Goal: Task Accomplishment & Management: Use online tool/utility

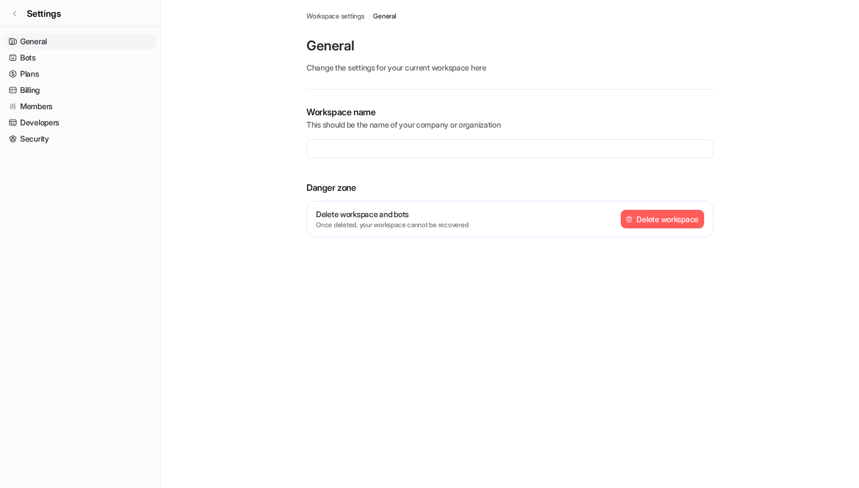
type input "**********"
click at [37, 58] on link "Bots" at bounding box center [80, 58] width 152 height 16
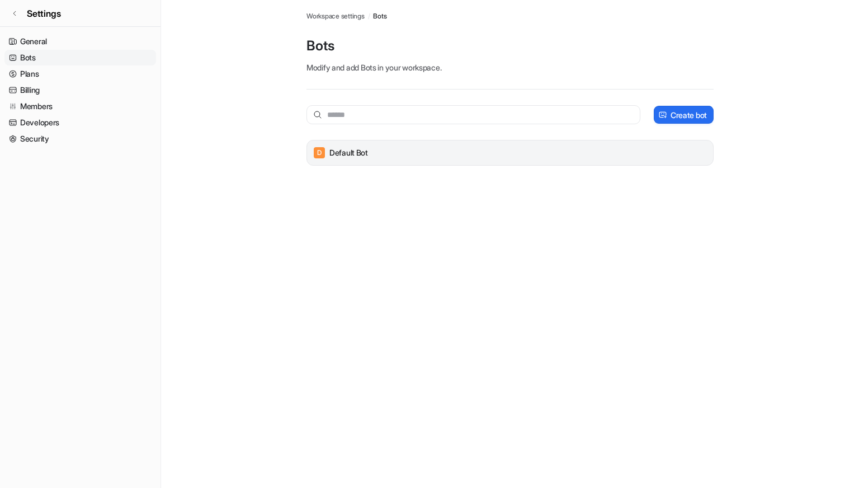
click at [370, 150] on div "D Default Bot" at bounding box center [509, 153] width 397 height 16
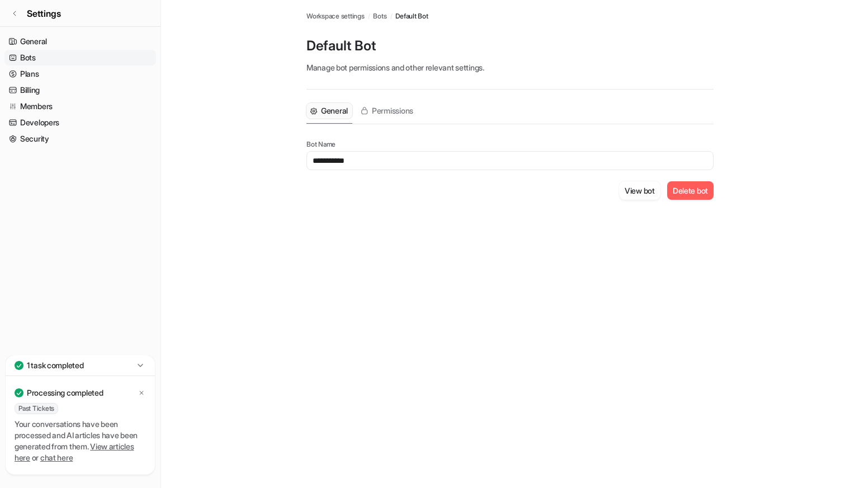
drag, startPoint x: 369, startPoint y: 162, endPoint x: 265, endPoint y: 159, distance: 104.0
click at [265, 159] on main "**********" at bounding box center [510, 113] width 698 height 226
type input "*"
type input "*******"
click at [569, 209] on div "General Permissions Bot Name ******* View bot Delete bot" at bounding box center [509, 157] width 407 height 137
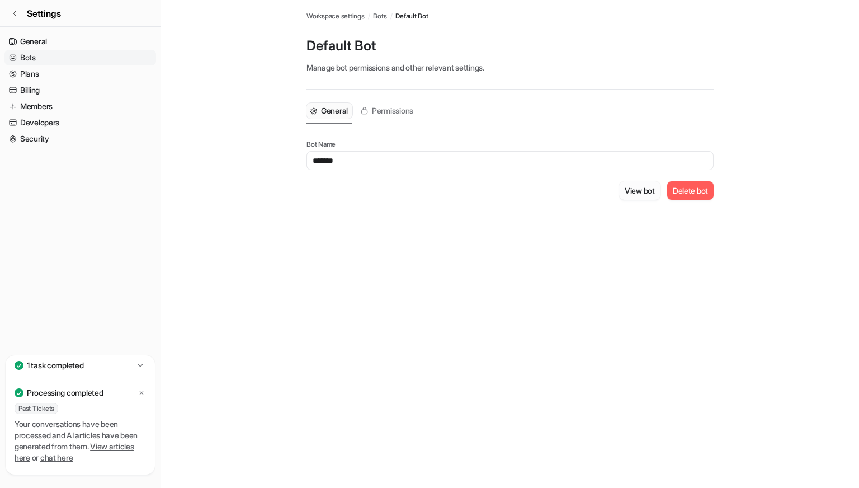
click at [642, 193] on button "View bot" at bounding box center [639, 190] width 41 height 18
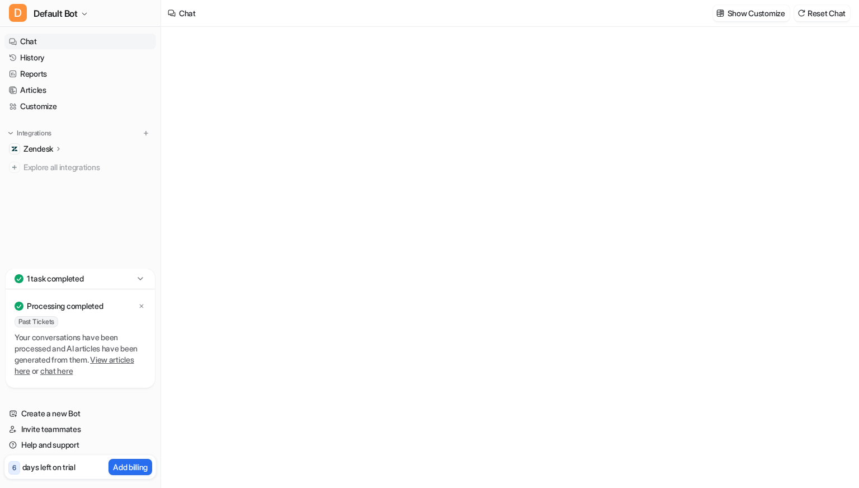
type textarea "**********"
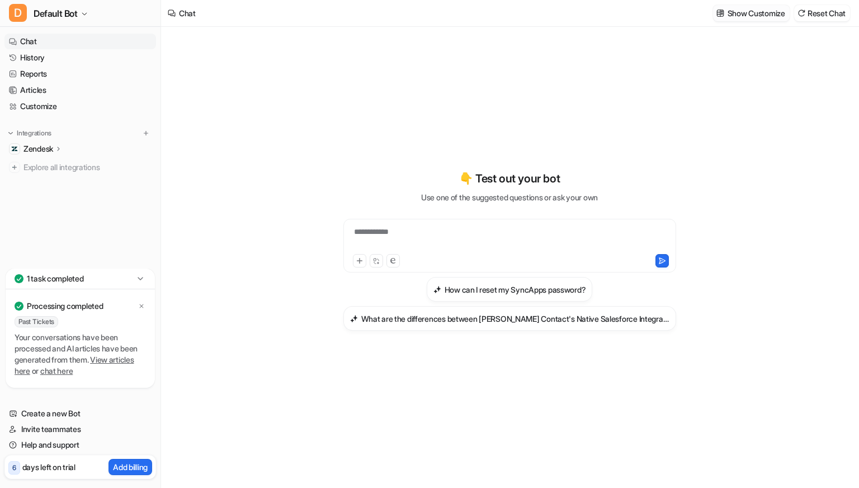
click at [750, 12] on p "Show Customize" at bounding box center [757, 13] width 58 height 12
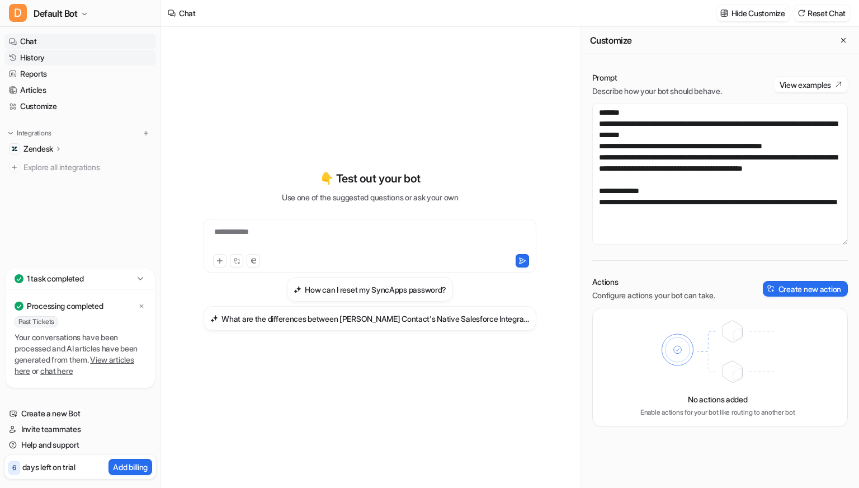
click at [40, 53] on link "History" at bounding box center [80, 58] width 152 height 16
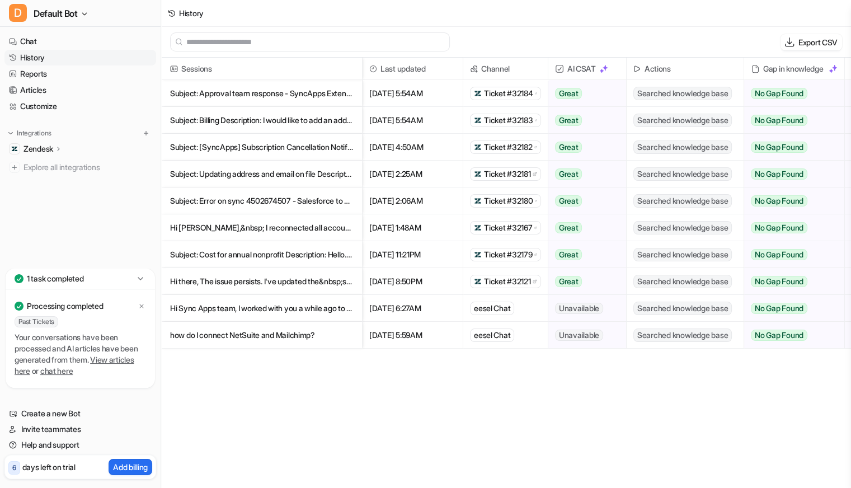
click at [283, 332] on p "how do I connect NetSuite and Mailchimp?" at bounding box center [261, 335] width 183 height 27
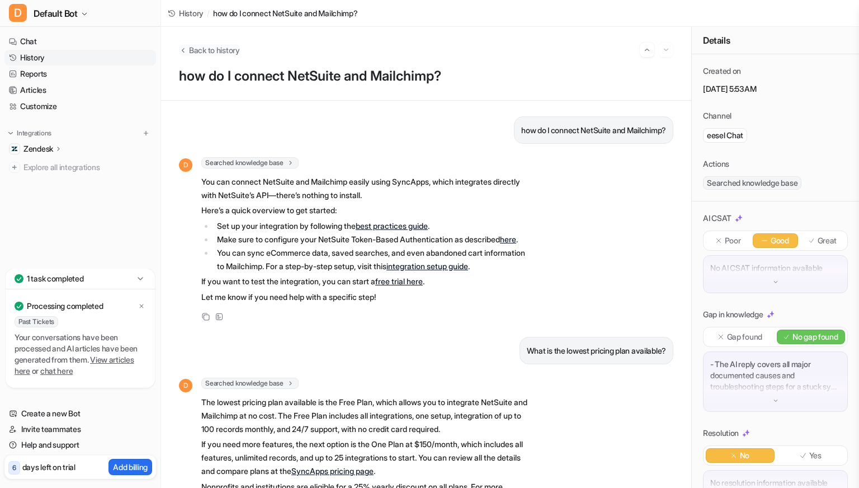
click at [209, 51] on span "Back to history" at bounding box center [214, 50] width 51 height 12
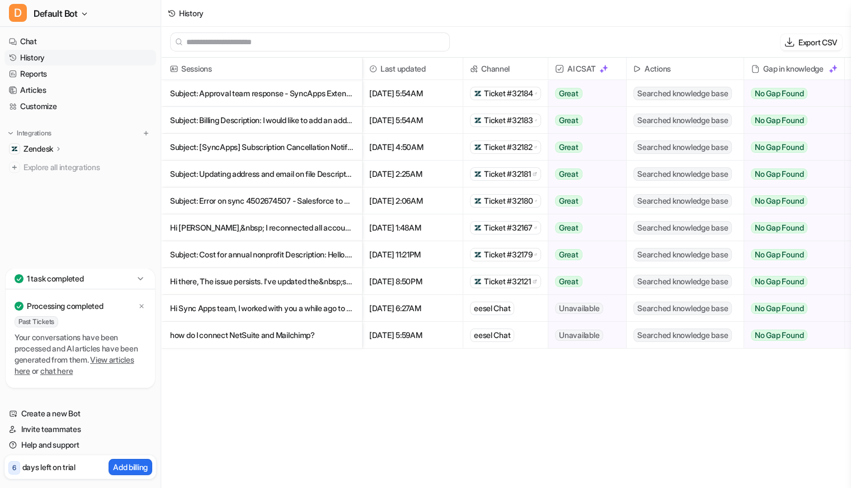
click at [59, 148] on icon at bounding box center [58, 149] width 2 height 4
click at [63, 168] on p "Overview" at bounding box center [49, 164] width 34 height 11
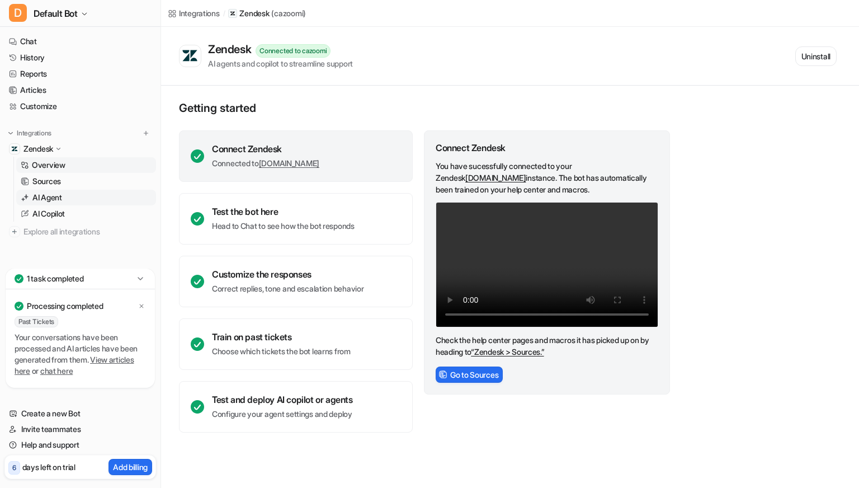
click at [62, 198] on p "AI Agent" at bounding box center [47, 197] width 30 height 11
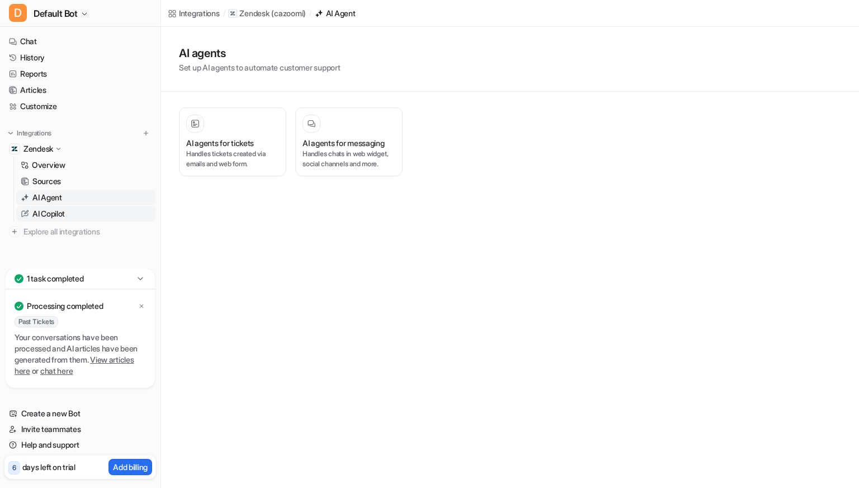
click at [56, 211] on p "AI Copilot" at bounding box center [48, 213] width 32 height 11
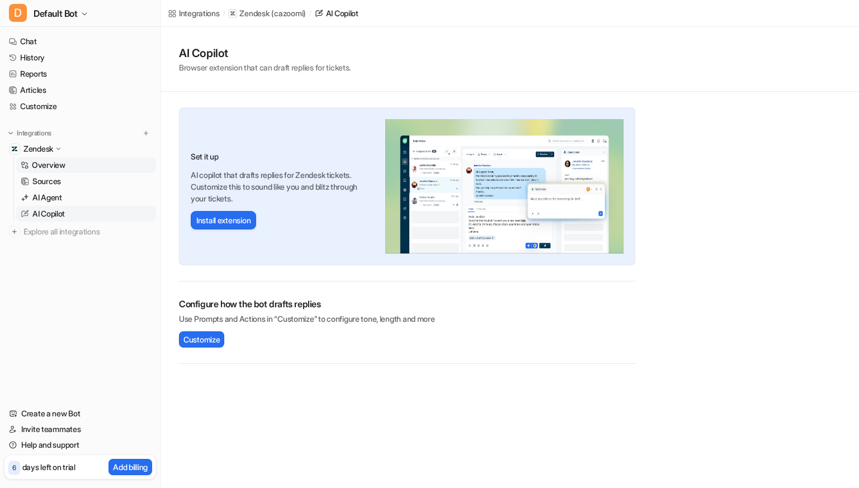
click at [62, 160] on p "Overview" at bounding box center [49, 164] width 34 height 11
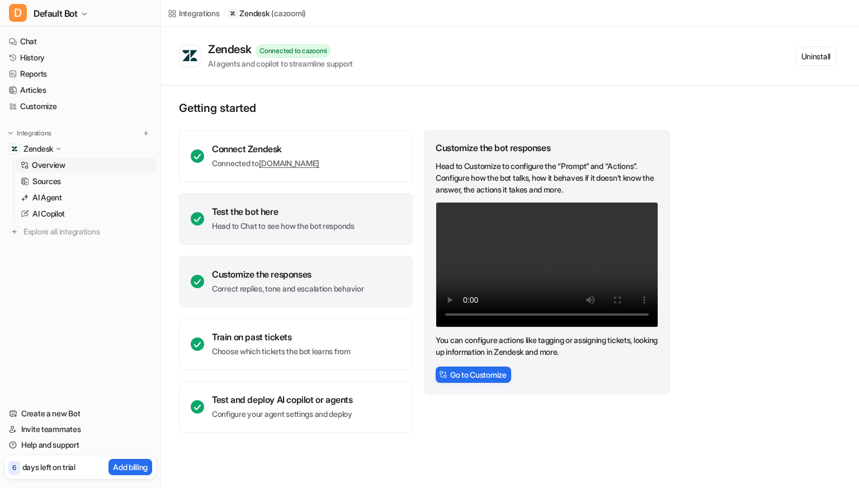
click at [286, 204] on div "Test the bot here Head to Chat to see how the bot responds" at bounding box center [296, 218] width 234 height 51
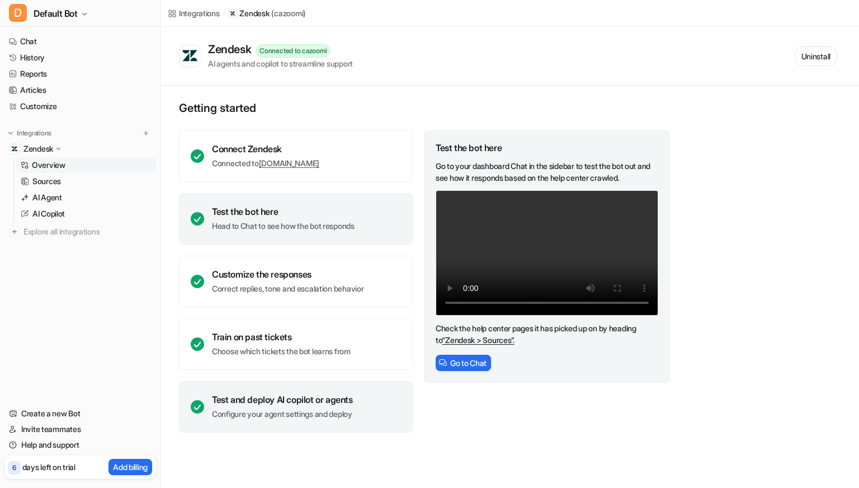
click at [287, 398] on div "Test and deploy AI copilot or agents" at bounding box center [282, 399] width 141 height 11
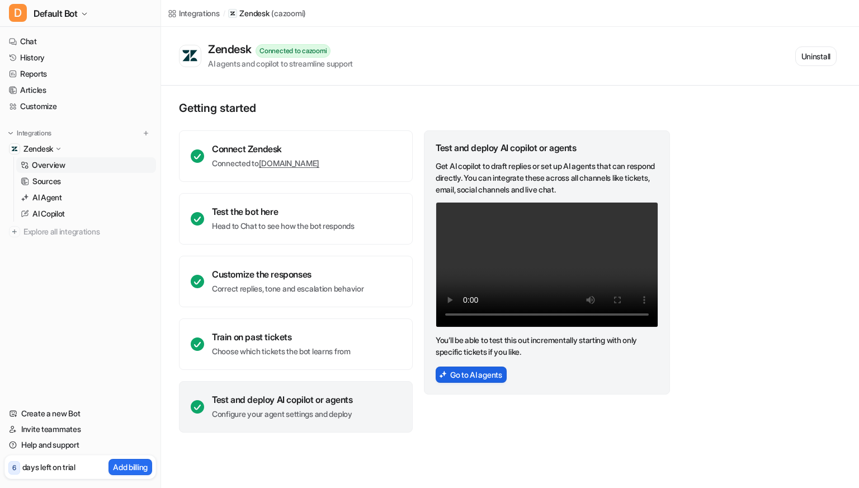
click at [474, 373] on button "Go to AI agents" at bounding box center [471, 374] width 71 height 16
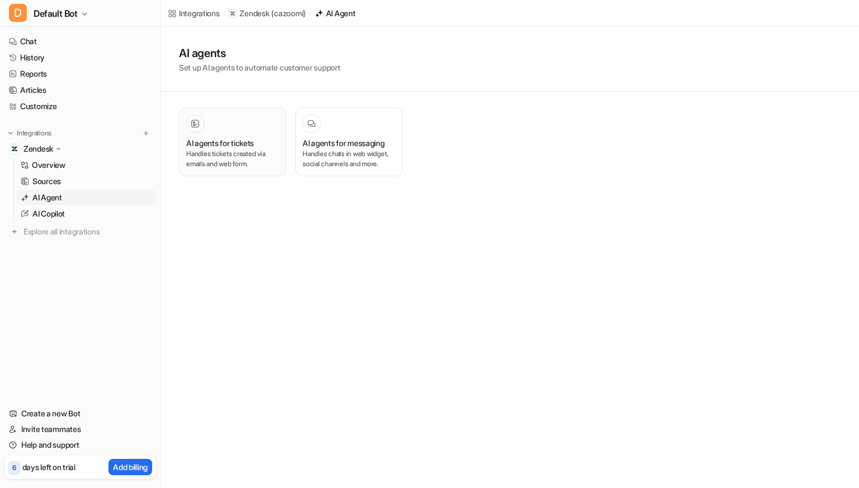
click at [217, 131] on div at bounding box center [232, 124] width 93 height 18
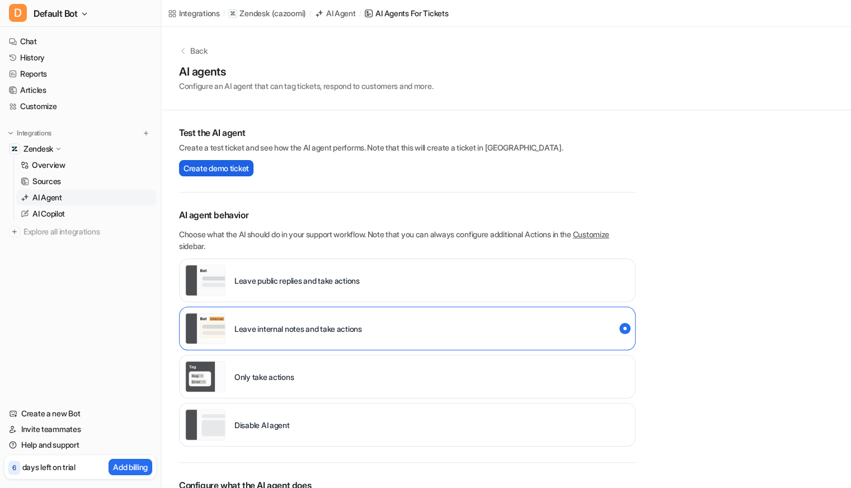
click at [205, 166] on span "Create demo ticket" at bounding box center [215, 168] width 65 height 12
click at [44, 162] on p "Overview" at bounding box center [49, 164] width 34 height 11
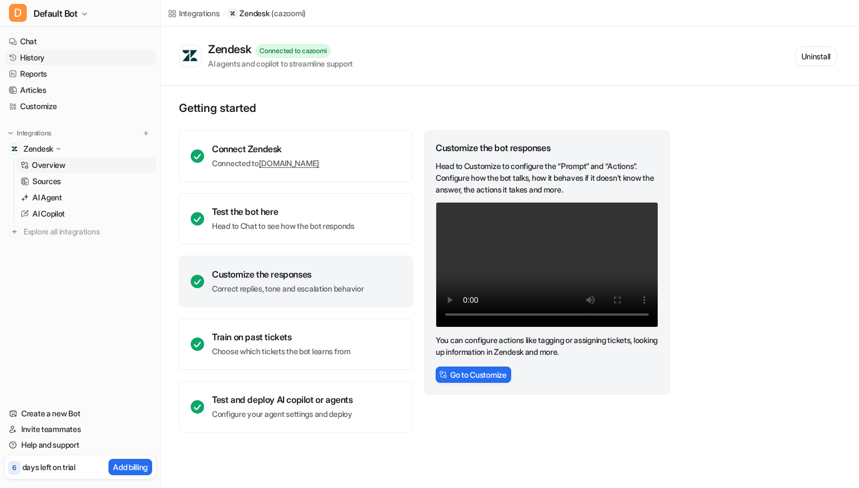
click at [39, 57] on link "History" at bounding box center [80, 58] width 152 height 16
